Goal: Navigation & Orientation: Find specific page/section

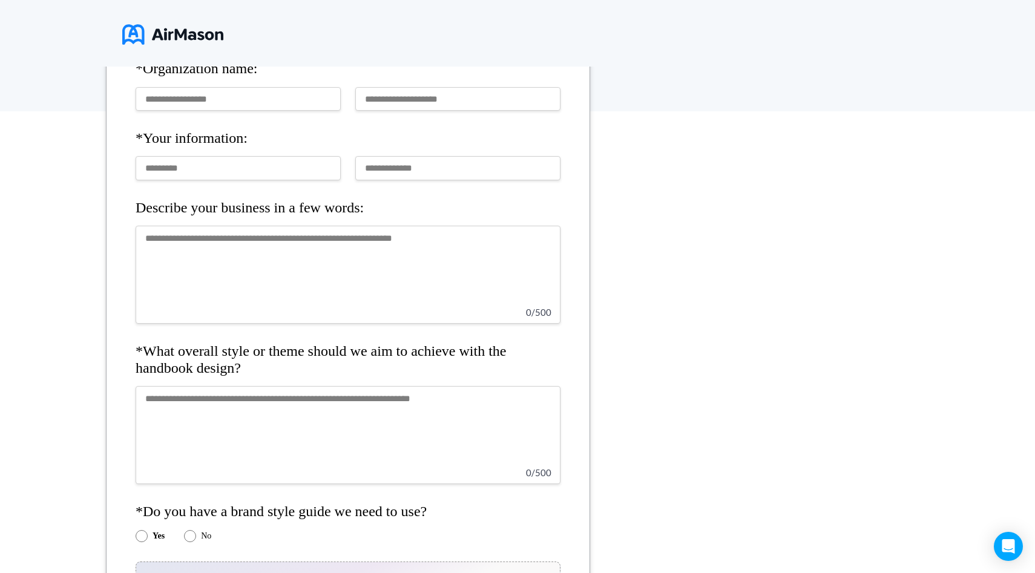
scroll to position [321, 0]
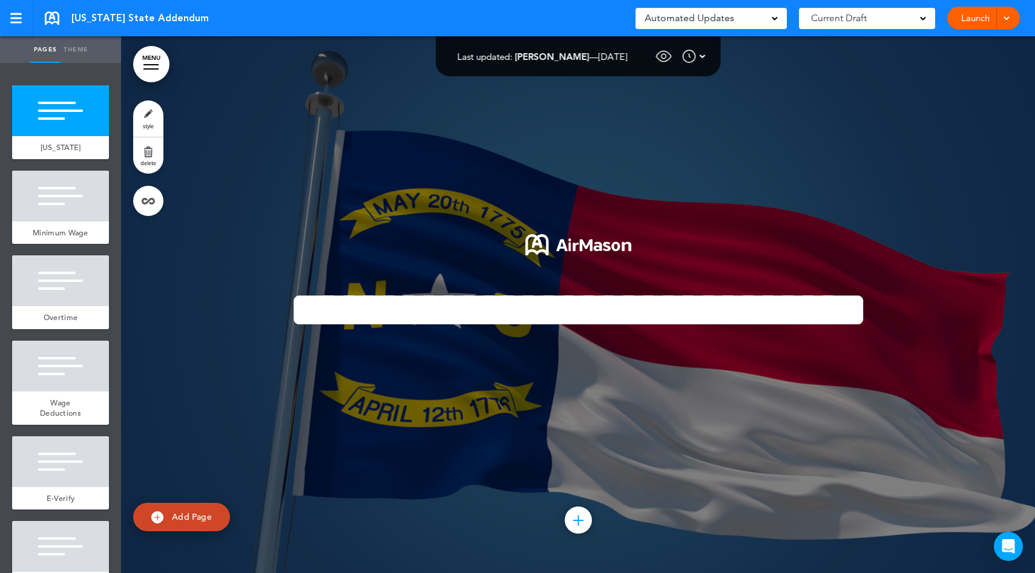
click at [714, 19] on span "Automated Updates" at bounding box center [690, 18] width 90 height 17
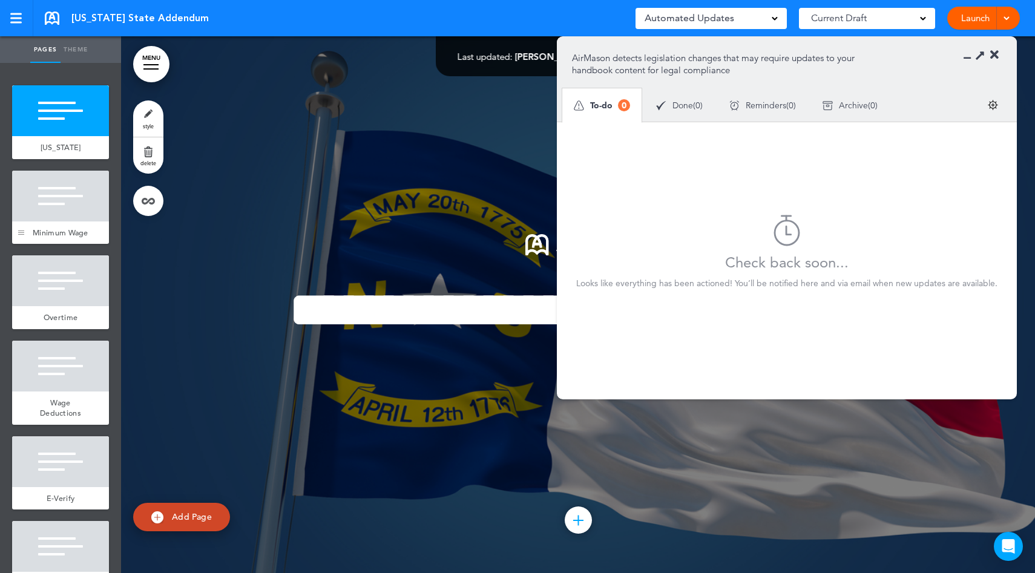
click at [25, 223] on div at bounding box center [21, 208] width 18 height 74
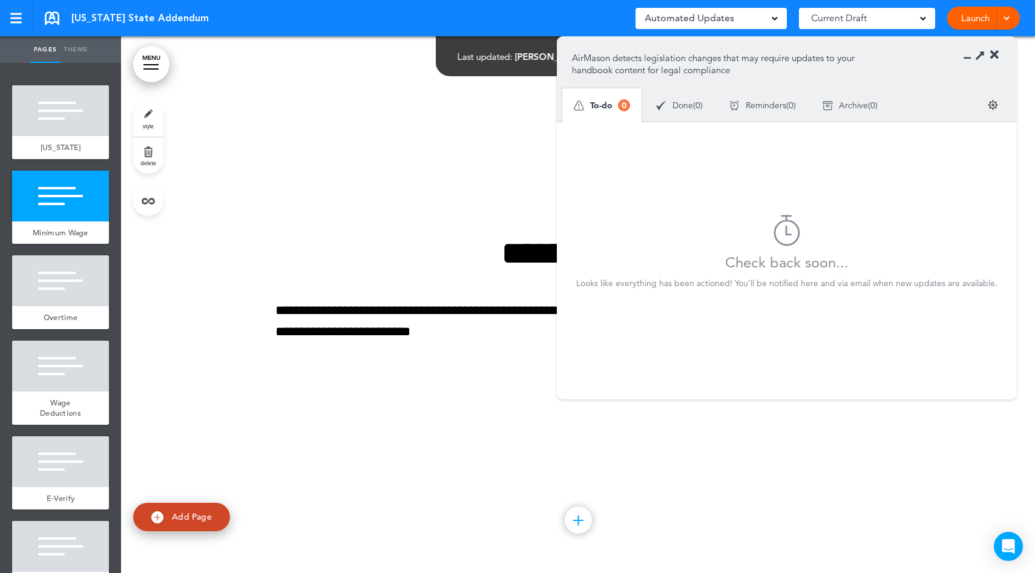
scroll to position [537, 0]
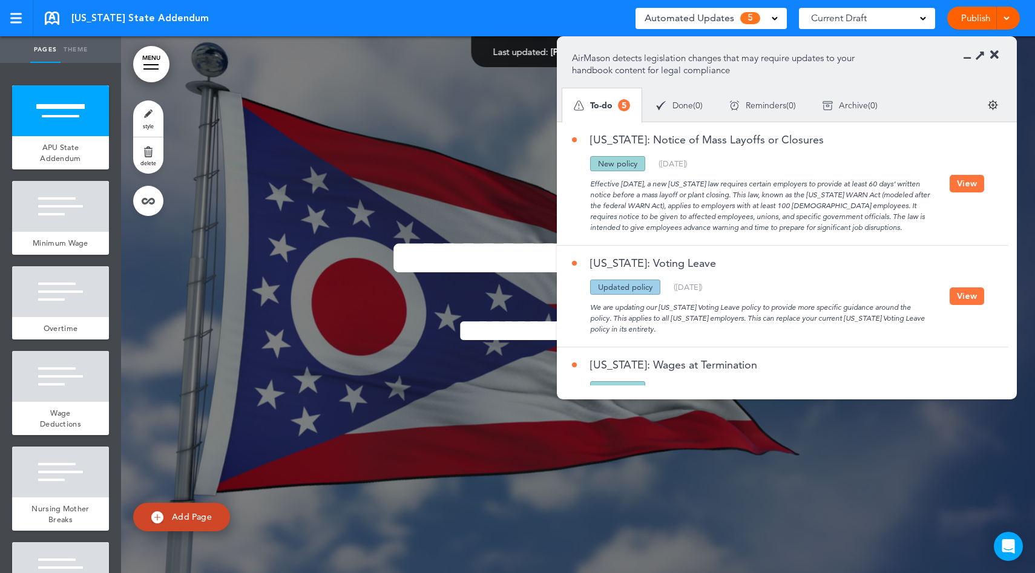
drag, startPoint x: 871, startPoint y: 228, endPoint x: 761, endPoint y: 197, distance: 115.1
click at [760, 197] on div "Effective September 29, 2025, a new Ohio law requires certain employers to prov…" at bounding box center [761, 202] width 378 height 62
click at [711, 197] on div "Effective September 29, 2025, a new Ohio law requires certain employers to prov…" at bounding box center [761, 202] width 378 height 62
drag, startPoint x: 791, startPoint y: 208, endPoint x: 854, endPoint y: 208, distance: 62.9
click at [854, 208] on div "Effective September 29, 2025, a new Ohio law requires certain employers to prov…" at bounding box center [761, 202] width 378 height 62
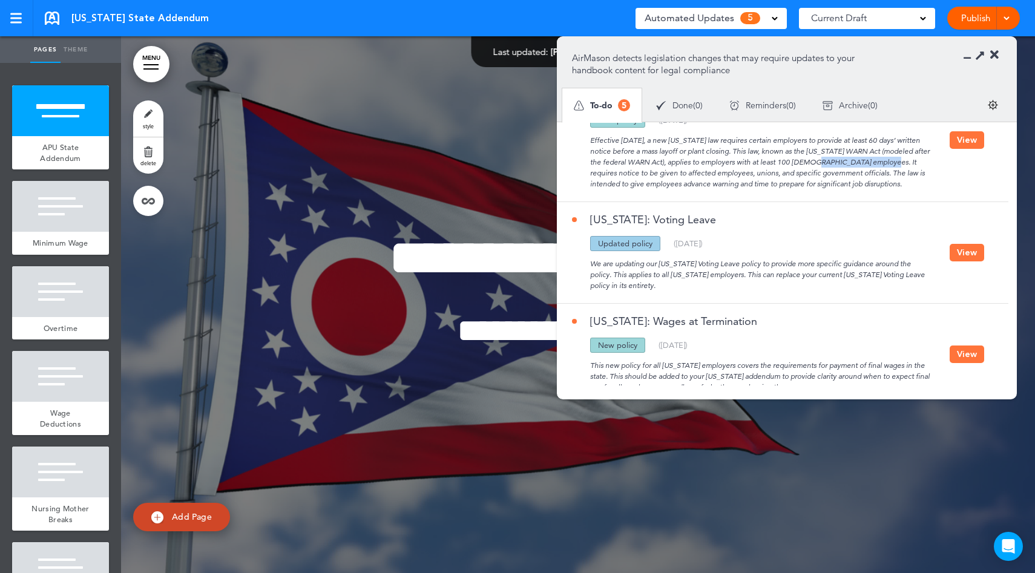
scroll to position [42, 0]
click at [625, 240] on div "Updated policy" at bounding box center [625, 244] width 70 height 15
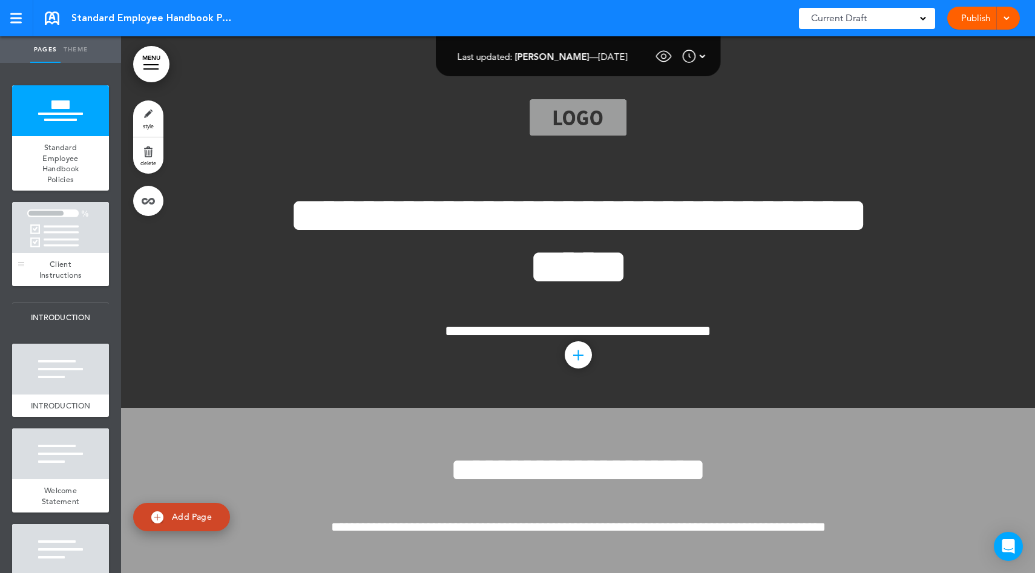
click at [65, 251] on div at bounding box center [60, 227] width 97 height 51
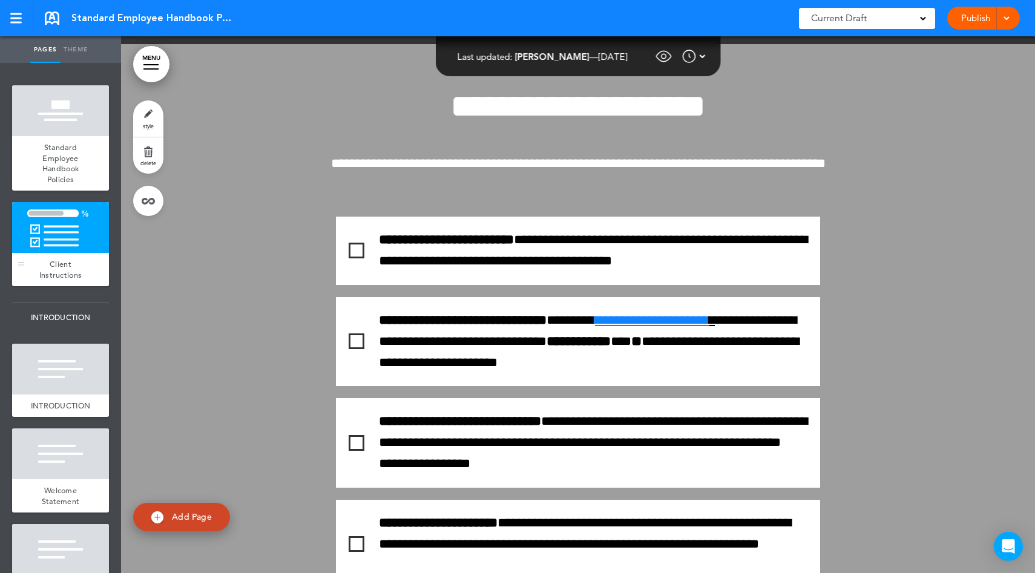
scroll to position [372, 0]
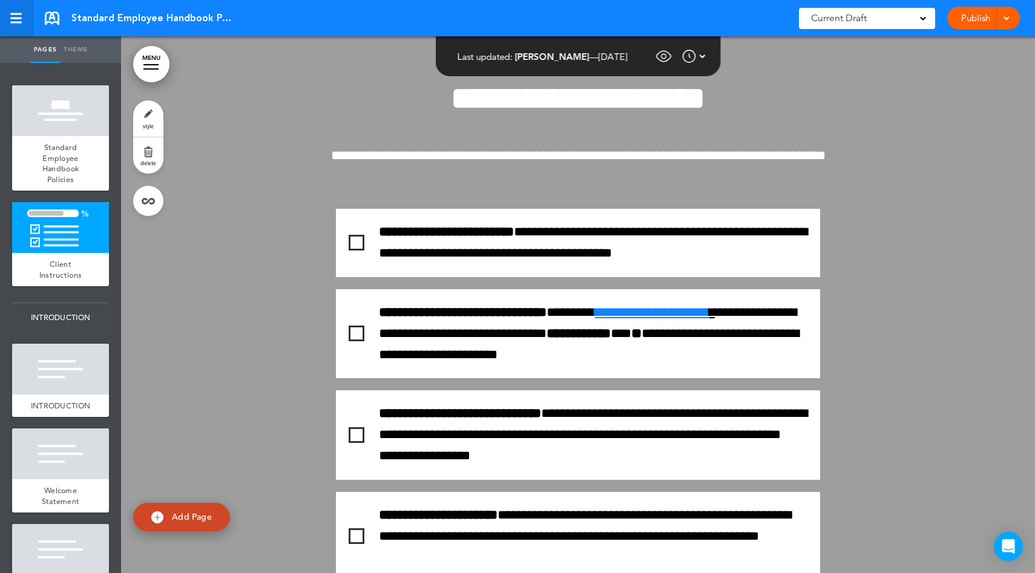
click at [21, 18] on div at bounding box center [15, 19] width 11 height 2
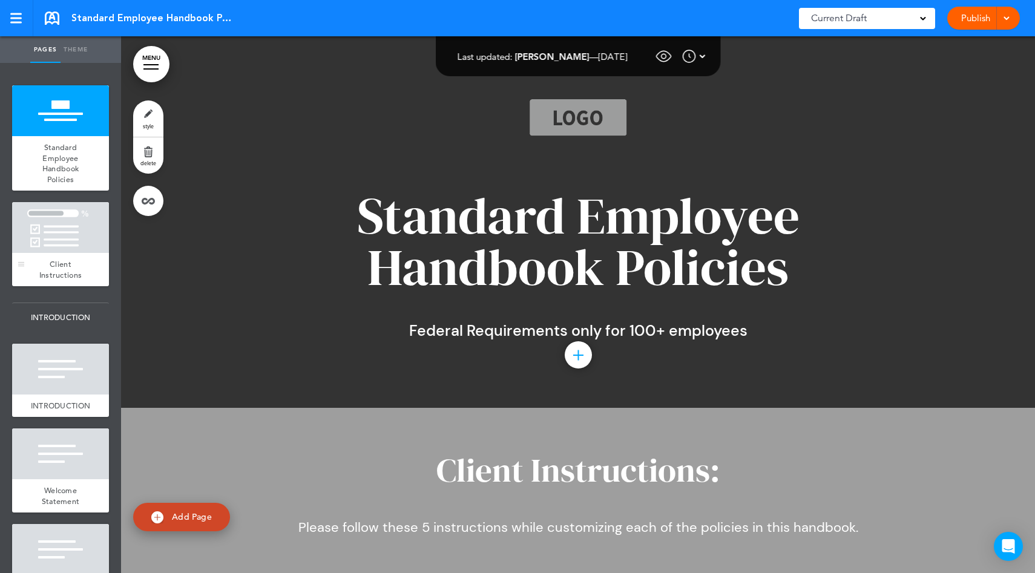
click at [86, 245] on div at bounding box center [60, 227] width 97 height 51
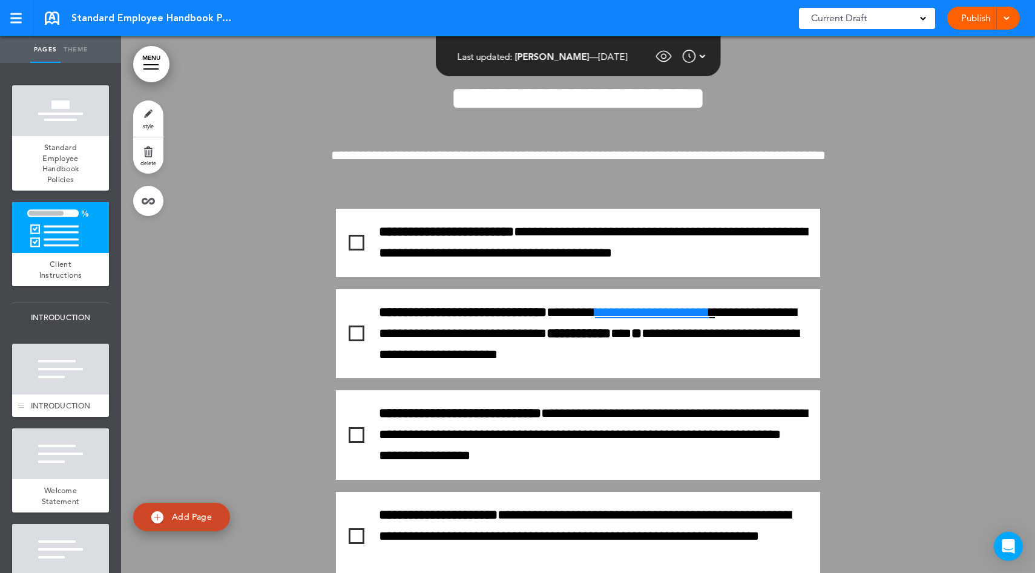
click at [79, 363] on div at bounding box center [60, 369] width 97 height 51
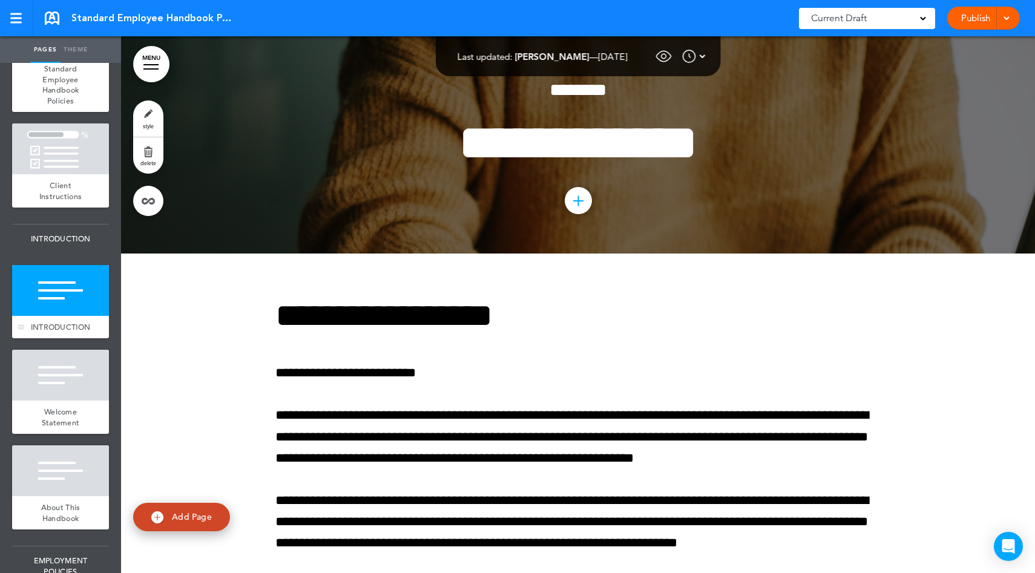
scroll to position [79, 0]
click at [76, 396] on div at bounding box center [60, 374] width 97 height 51
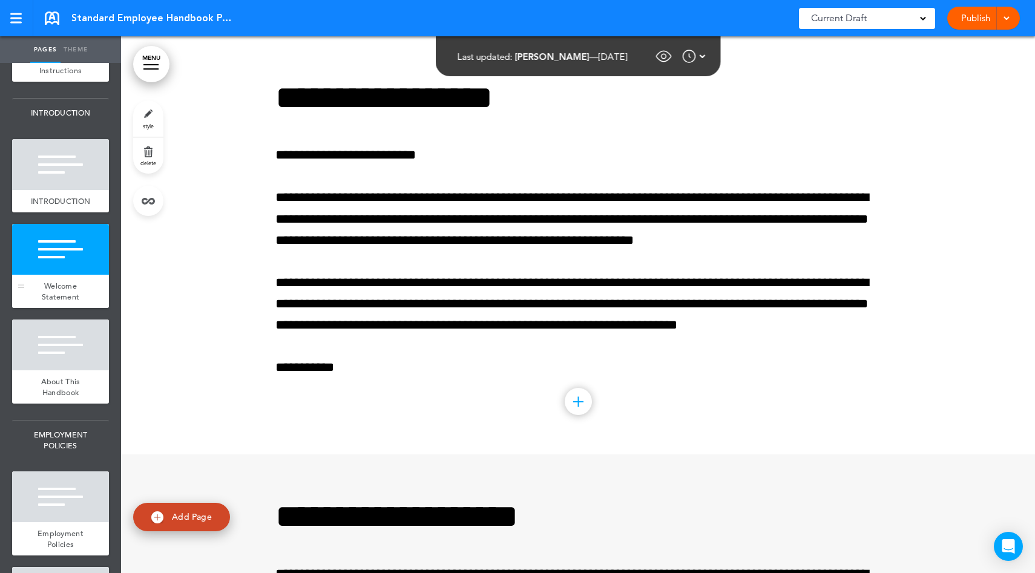
scroll to position [246, 0]
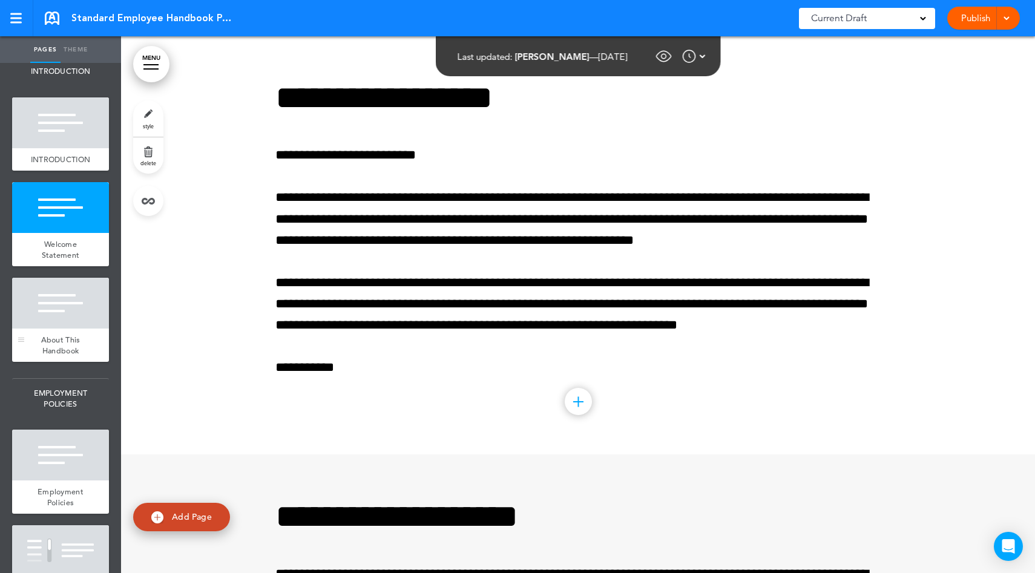
click at [71, 309] on div at bounding box center [60, 303] width 97 height 51
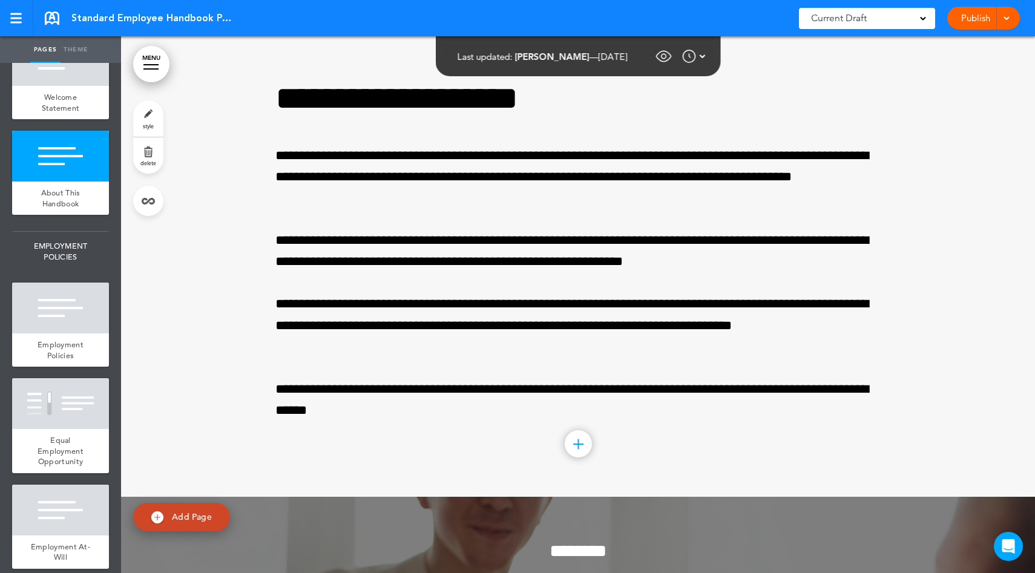
scroll to position [428, 0]
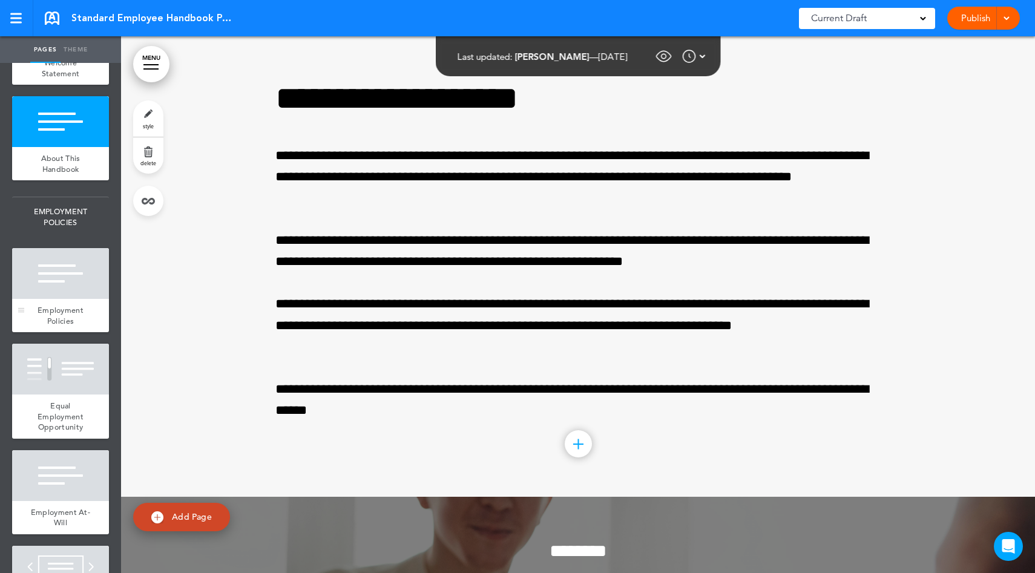
click at [67, 312] on div "Employment Policies" at bounding box center [60, 315] width 97 height 33
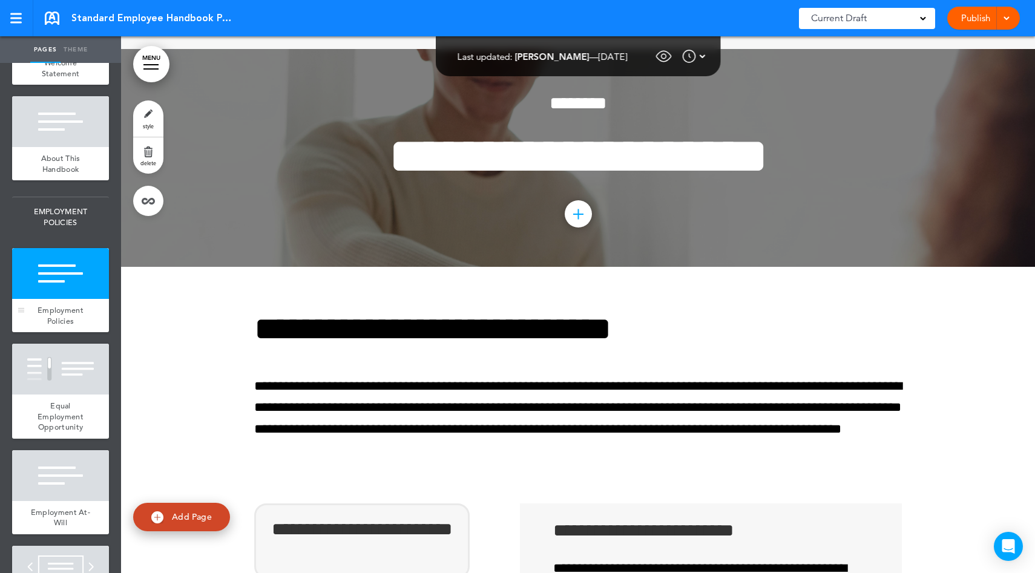
scroll to position [2203, 0]
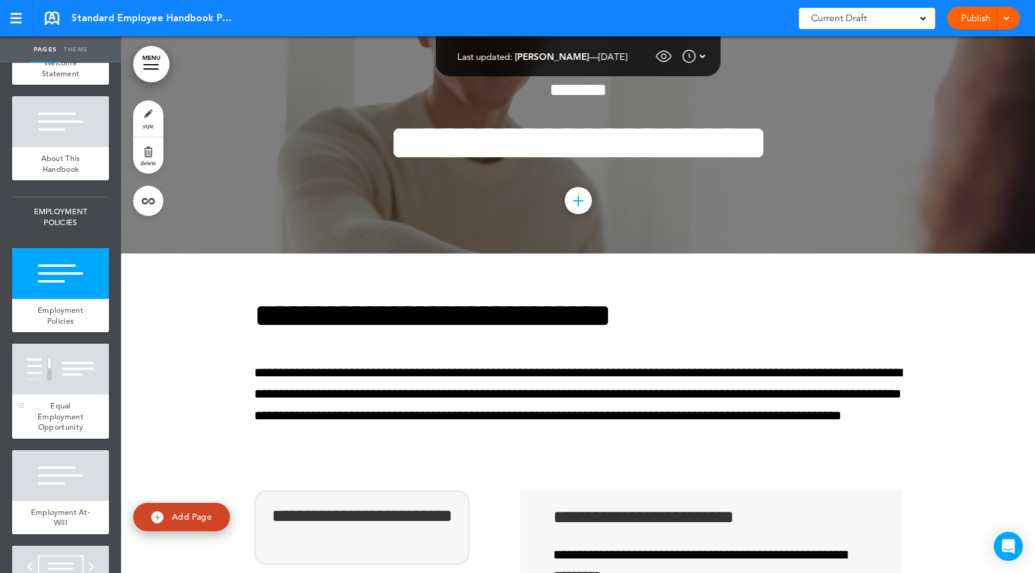
click at [78, 391] on div at bounding box center [60, 369] width 97 height 51
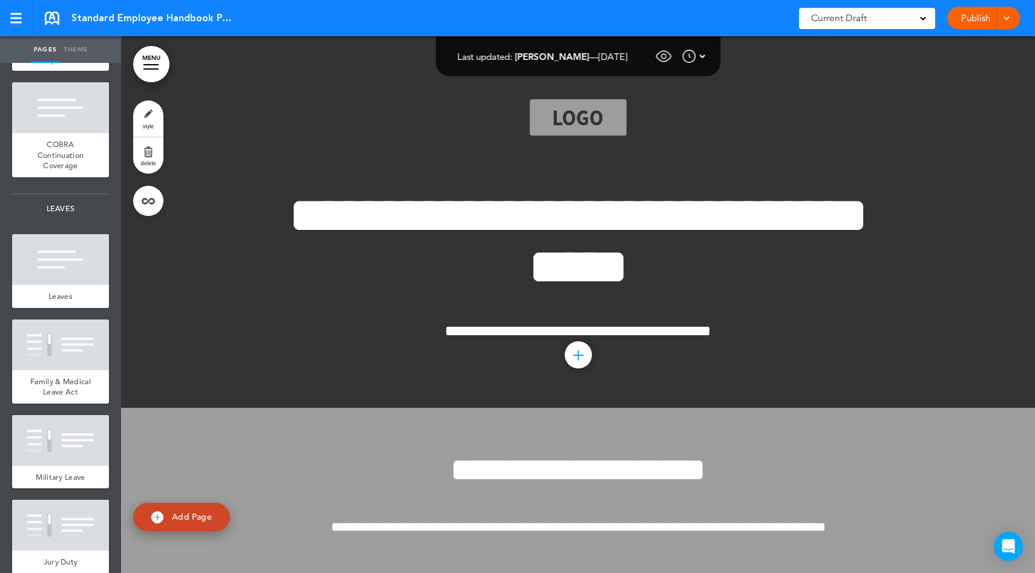
scroll to position [3251, 0]
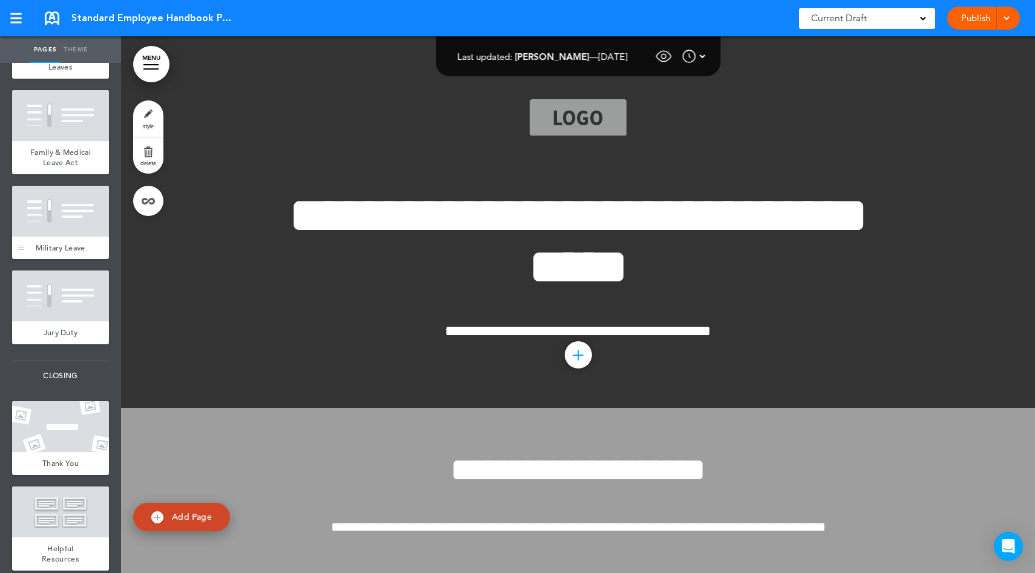
click at [68, 217] on div at bounding box center [60, 211] width 97 height 51
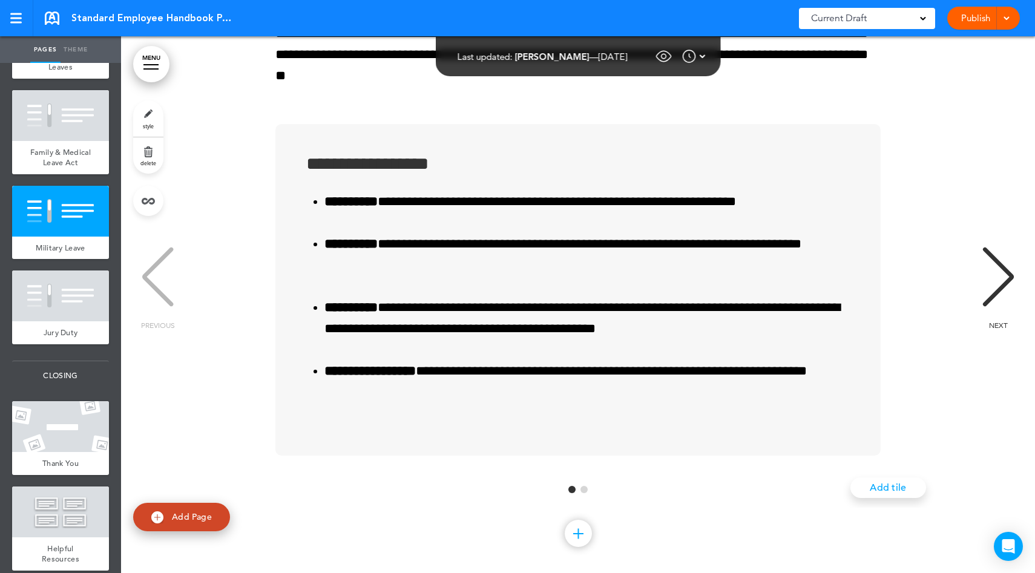
scroll to position [19496, 0]
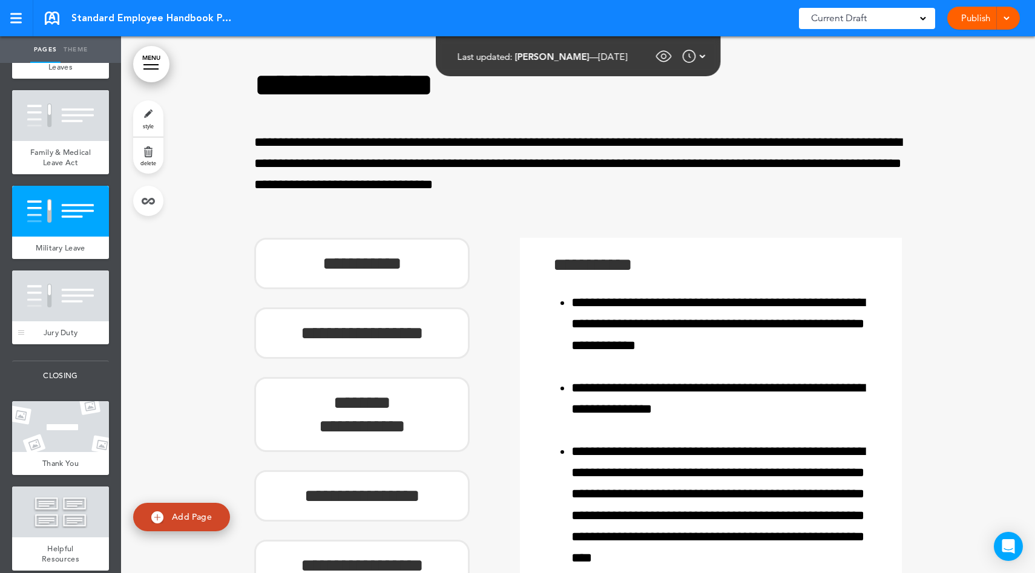
click at [68, 293] on div at bounding box center [60, 296] width 97 height 51
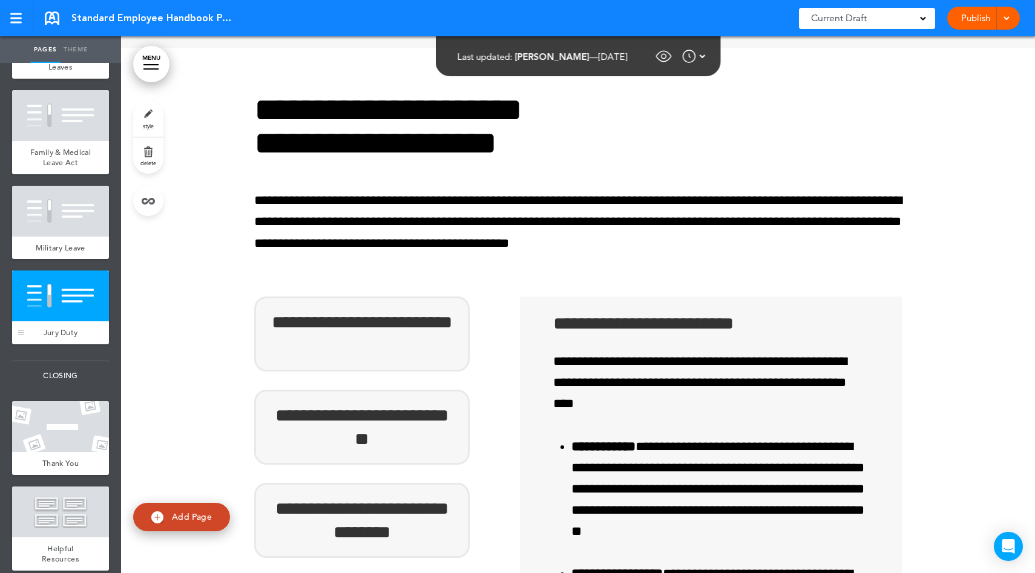
scroll to position [20251, 0]
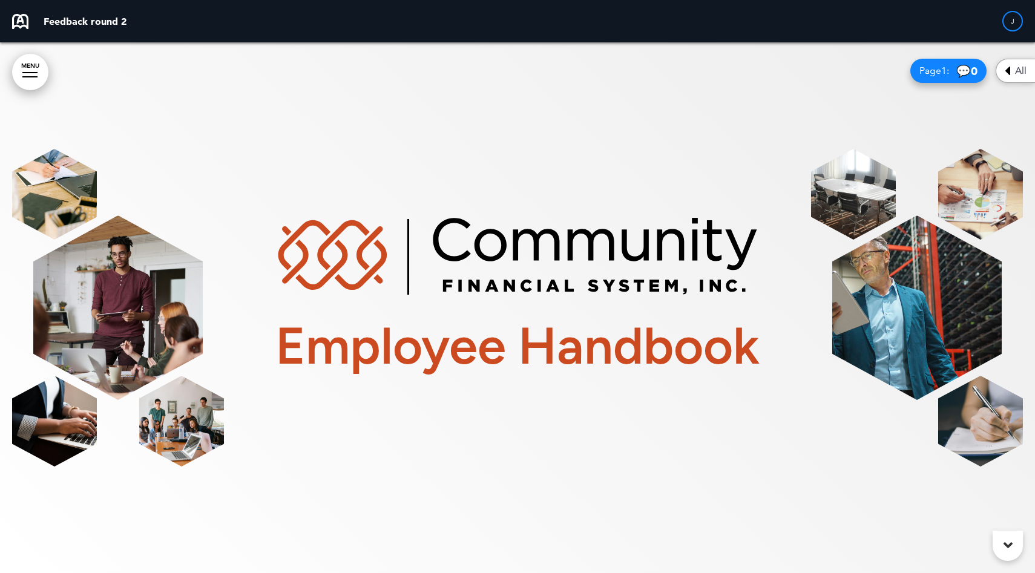
click at [985, 65] on div at bounding box center [517, 307] width 1035 height 531
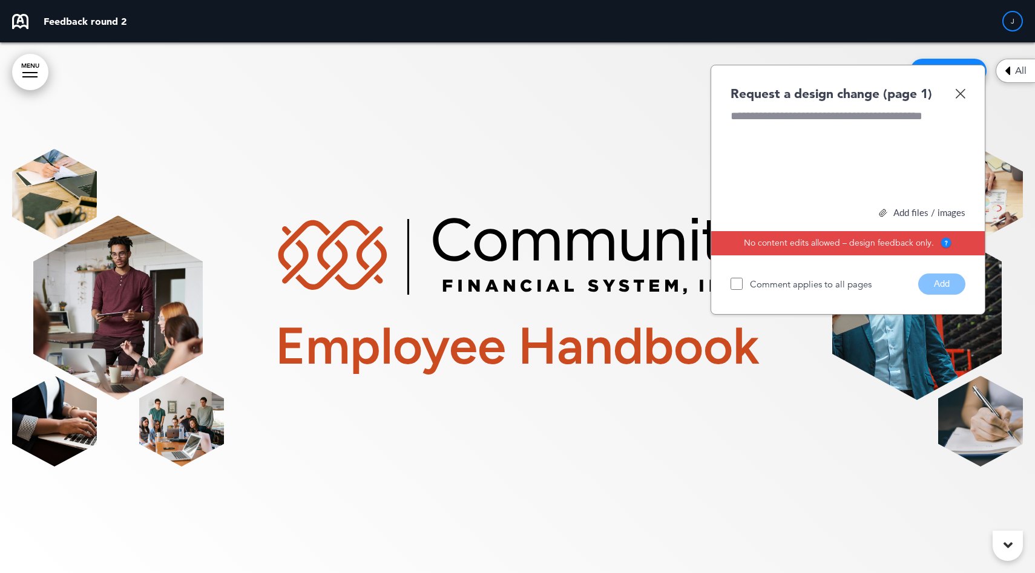
click at [994, 64] on div at bounding box center [517, 307] width 1035 height 531
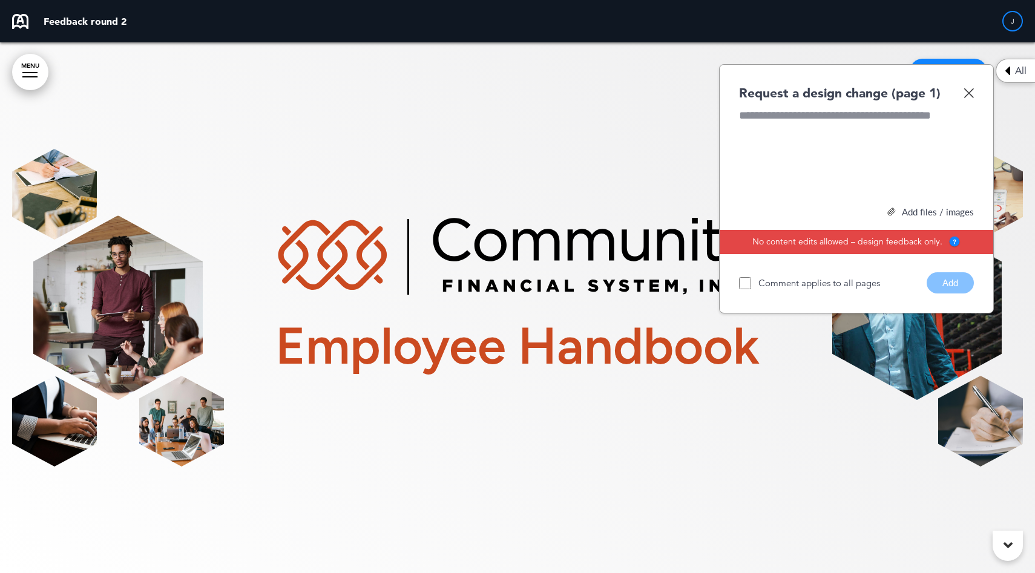
click at [968, 94] on img at bounding box center [968, 93] width 10 height 10
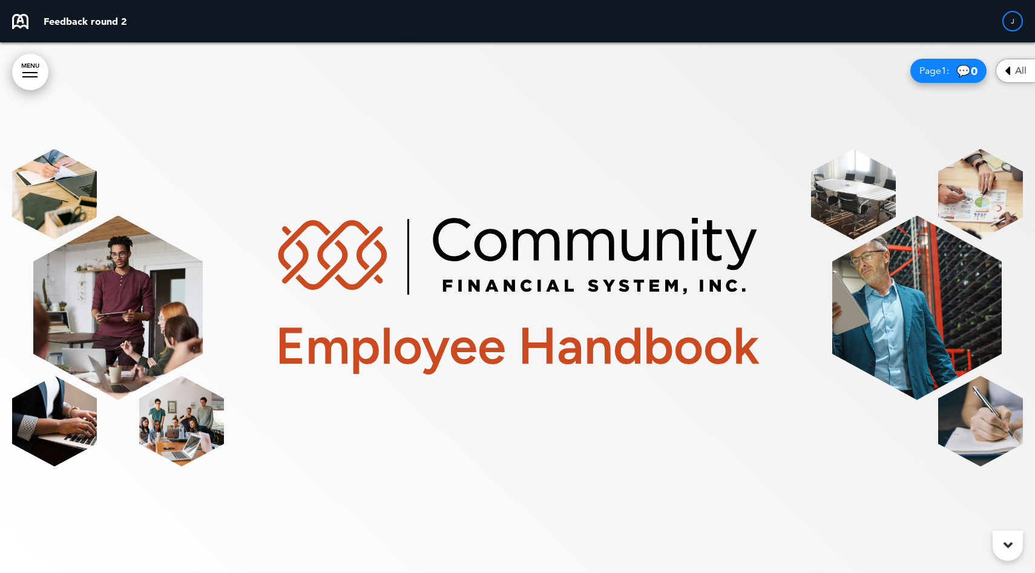
click at [1010, 76] on div "All" at bounding box center [1015, 71] width 39 height 24
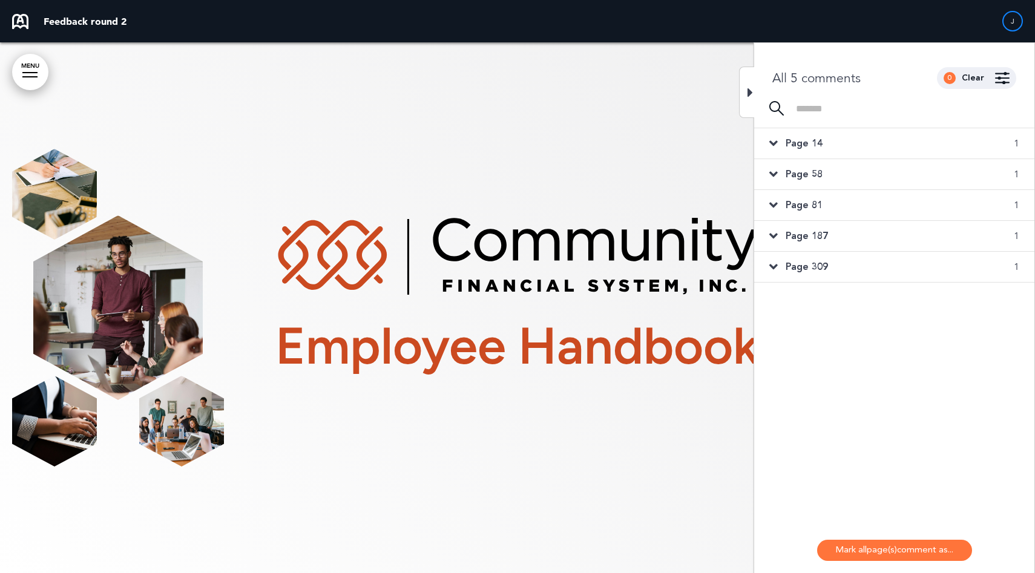
click at [875, 262] on div "Page 309 1" at bounding box center [894, 267] width 280 height 30
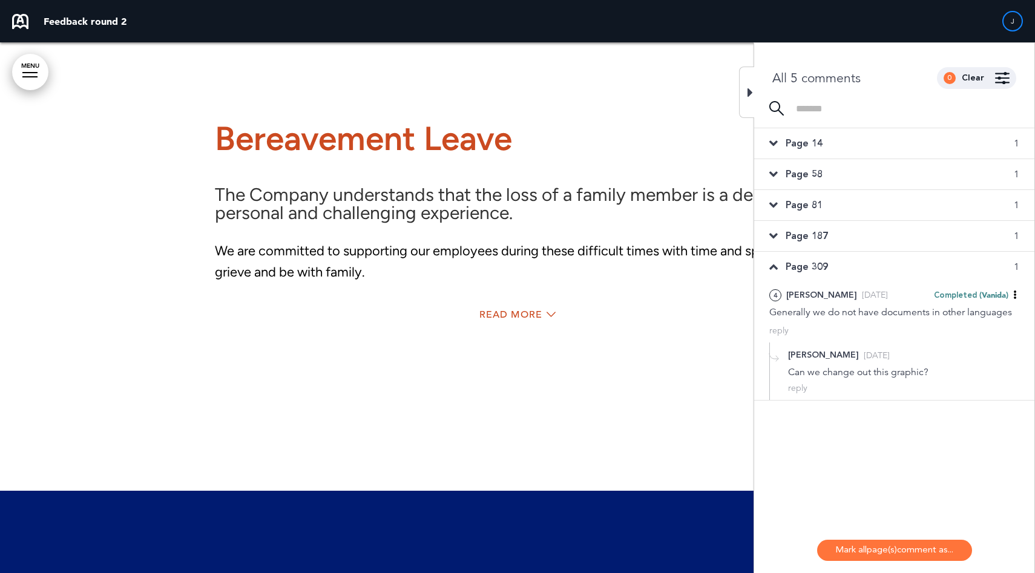
scroll to position [63076, 0]
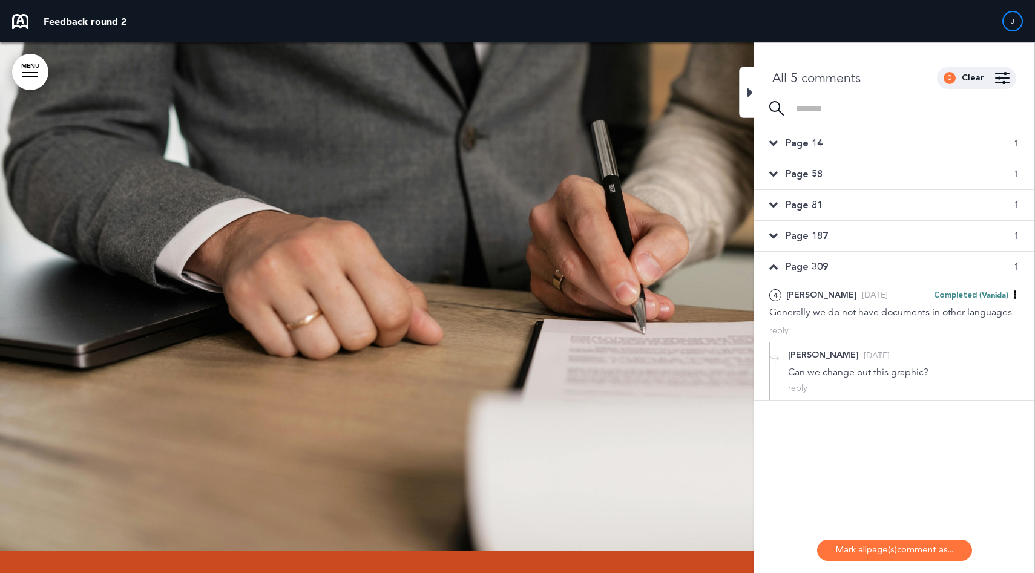
click at [746, 97] on div at bounding box center [746, 92] width 15 height 51
